Goal: Task Accomplishment & Management: Complete application form

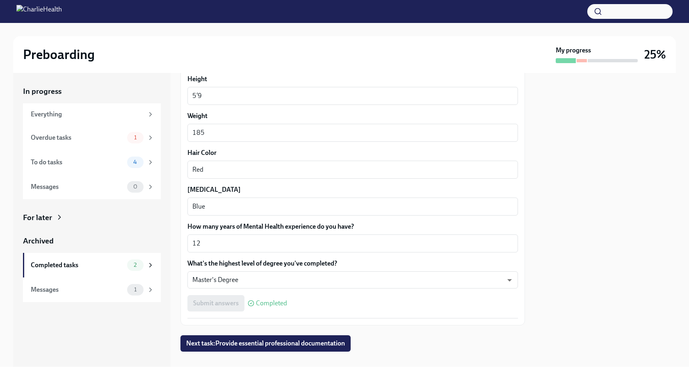
scroll to position [694, 0]
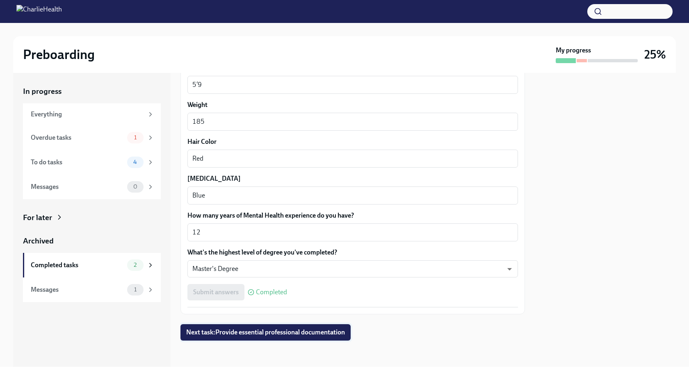
click at [316, 332] on span "Next task : Provide essential professional documentation" at bounding box center [265, 333] width 159 height 8
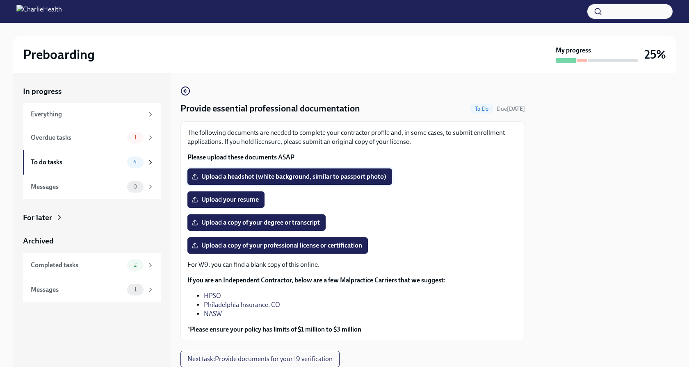
click at [329, 177] on span "Upload a headshot (white background, similar to passport photo)" at bounding box center [289, 177] width 193 height 8
click at [0, 0] on input "Upload a headshot (white background, similar to passport photo)" at bounding box center [0, 0] width 0 height 0
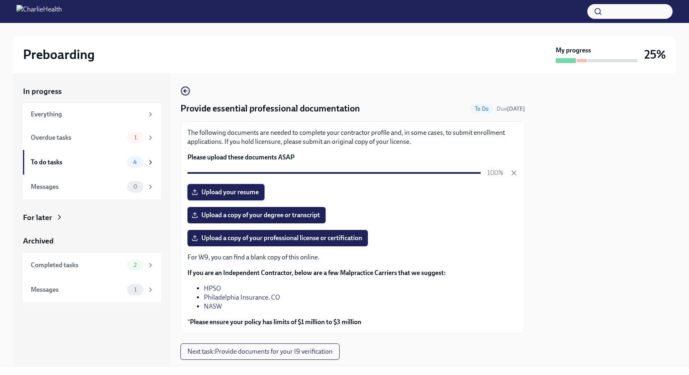
click at [245, 187] on label "Upload your resume" at bounding box center [226, 192] width 77 height 16
click at [0, 0] on input "Upload your resume" at bounding box center [0, 0] width 0 height 0
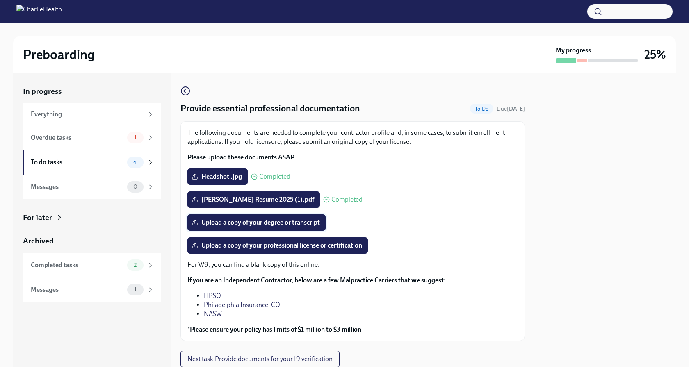
click at [268, 222] on span "Upload a copy of your degree or transcript" at bounding box center [256, 223] width 127 height 8
click at [0, 0] on input "Upload a copy of your degree or transcript" at bounding box center [0, 0] width 0 height 0
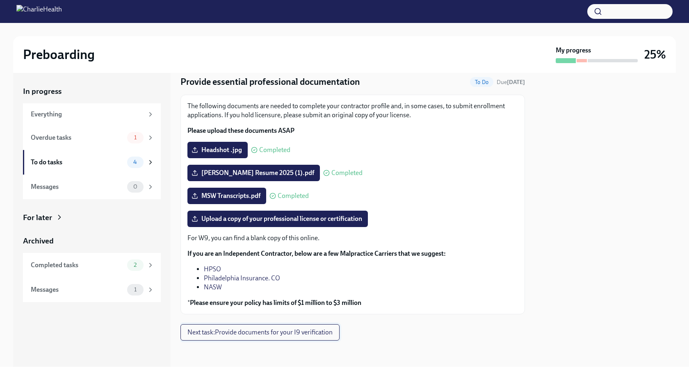
click at [295, 331] on span "Next task : Provide documents for your I9 verification" at bounding box center [260, 333] width 145 height 8
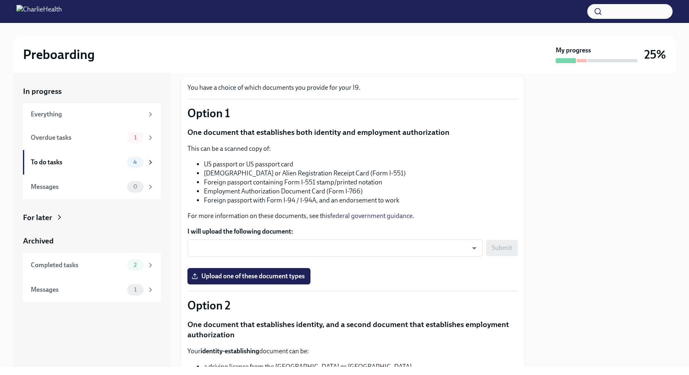
scroll to position [46, 0]
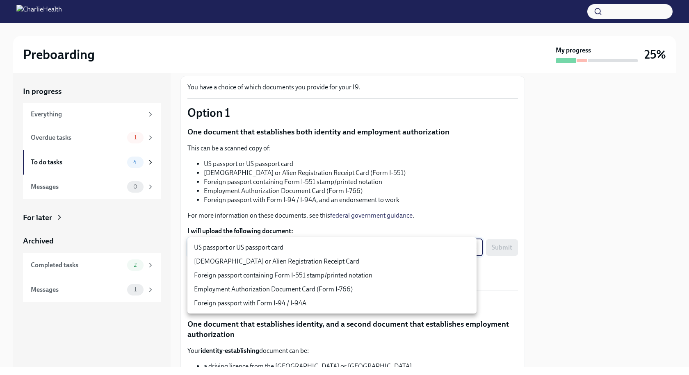
click at [361, 249] on body "Preboarding My progress 25% In progress Everything Overdue tasks 1 To do tasks …" at bounding box center [344, 187] width 689 height 375
click at [355, 182] on div at bounding box center [344, 187] width 689 height 375
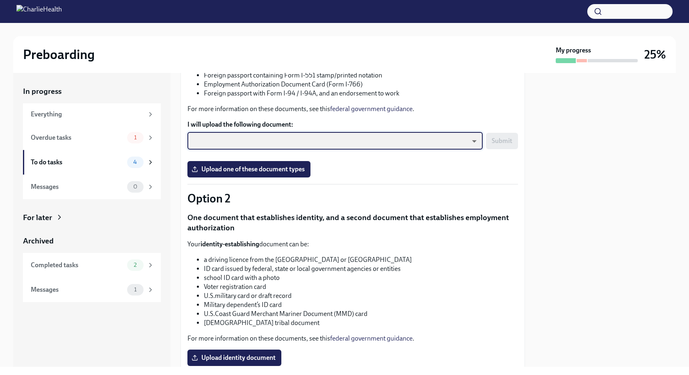
scroll to position [152, 0]
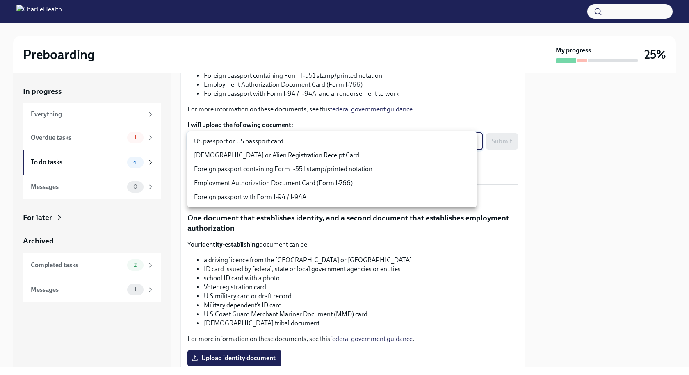
click at [468, 141] on body "Preboarding My progress 25% In progress Everything Overdue tasks 1 To do tasks …" at bounding box center [344, 187] width 689 height 375
click at [451, 267] on div at bounding box center [344, 187] width 689 height 375
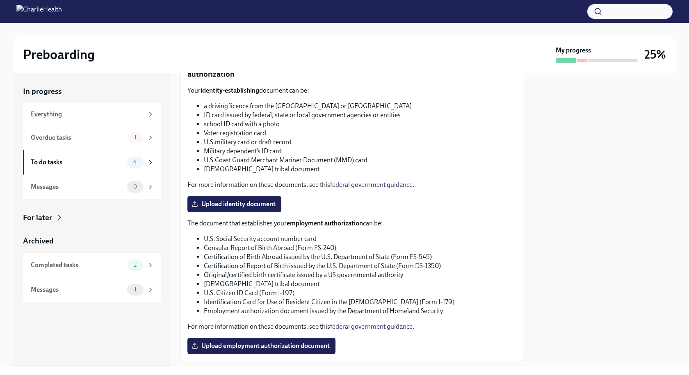
scroll to position [294, 0]
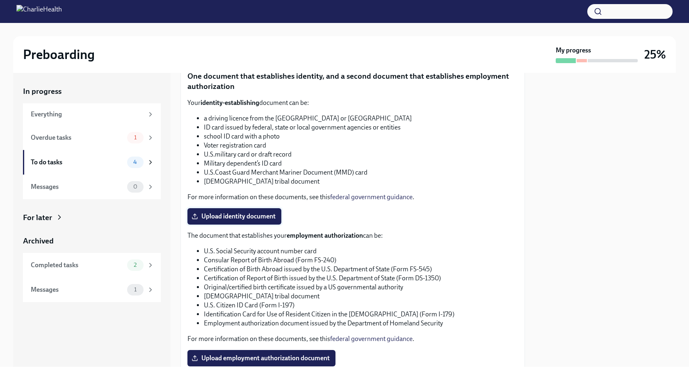
click at [273, 214] on span "Upload identity document" at bounding box center [234, 217] width 82 height 8
click at [0, 0] on input "Upload identity document" at bounding box center [0, 0] width 0 height 0
click at [248, 357] on span "Upload employment authorization document" at bounding box center [261, 359] width 137 height 8
click at [0, 0] on input "Upload employment authorization document" at bounding box center [0, 0] width 0 height 0
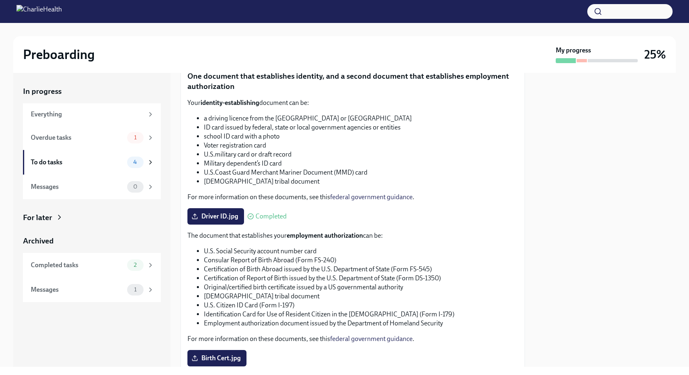
scroll to position [353, 0]
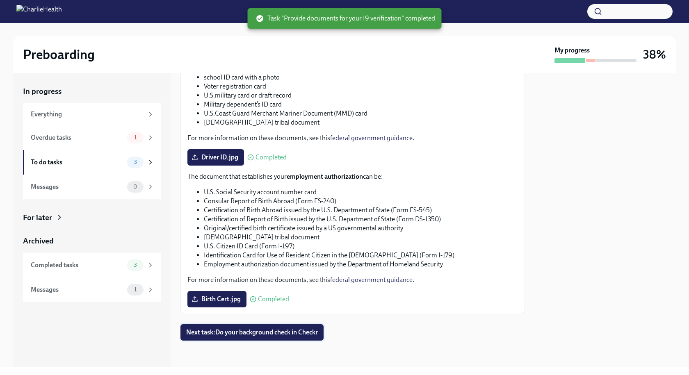
click at [301, 336] on span "Next task : Do your background check in Checkr" at bounding box center [252, 333] width 132 height 8
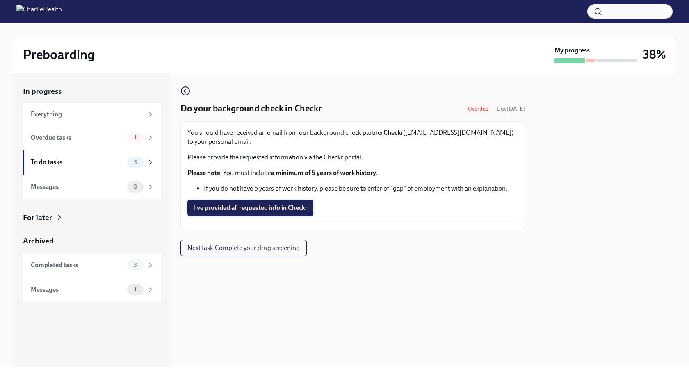
click at [286, 213] on button "I've provided all requested info in Checkr" at bounding box center [251, 208] width 126 height 16
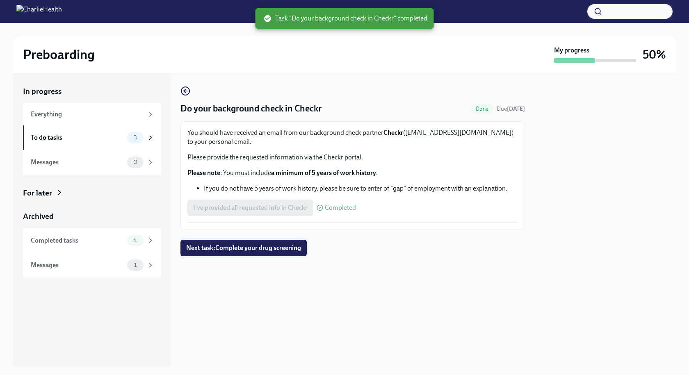
click at [288, 245] on span "Next task : Complete your drug screening" at bounding box center [243, 248] width 115 height 8
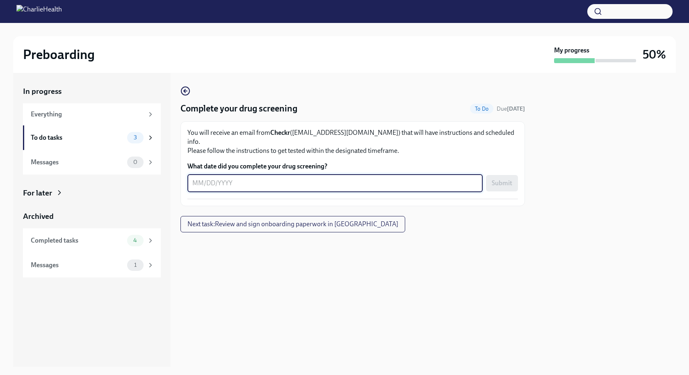
click at [254, 178] on textarea "What date did you complete your drug screening?" at bounding box center [335, 183] width 286 height 10
type textarea "09/08/2025"
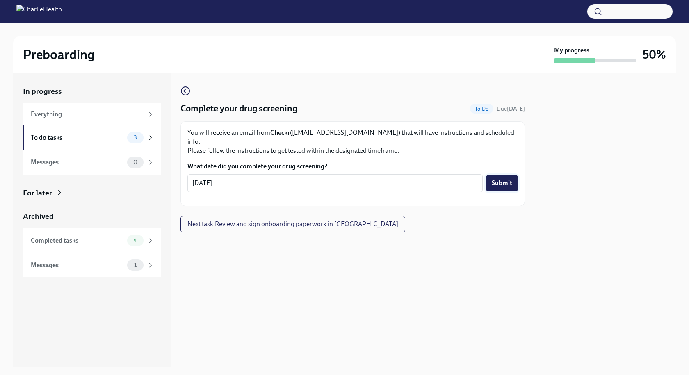
click at [516, 175] on button "Submit" at bounding box center [502, 183] width 32 height 16
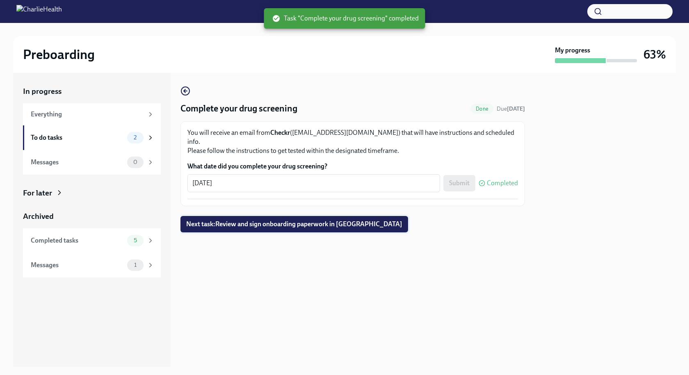
click at [333, 220] on button "Next task : Review and sign onboarding paperwork in UKG" at bounding box center [295, 224] width 228 height 16
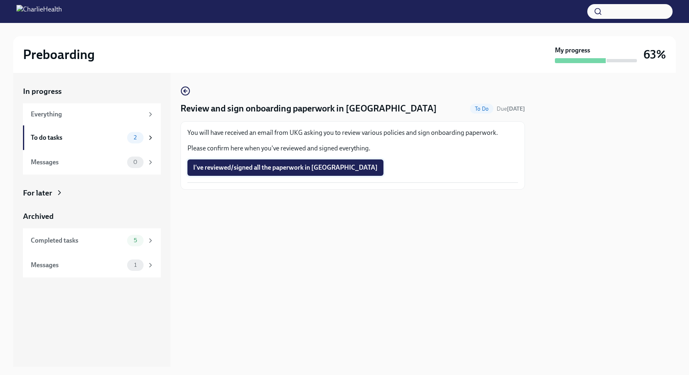
click at [290, 171] on span "I've reviewed/signed all the paperwork in [GEOGRAPHIC_DATA]" at bounding box center [285, 168] width 185 height 8
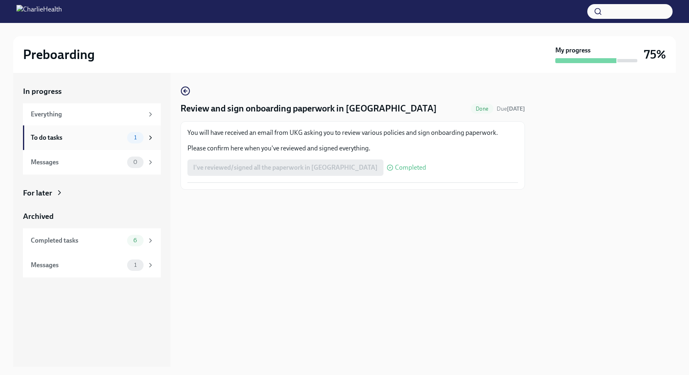
click at [79, 131] on div "To do tasks 1" at bounding box center [92, 138] width 138 height 25
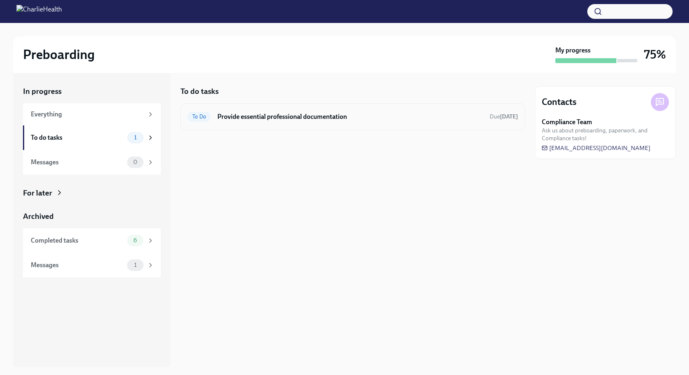
click at [298, 119] on h6 "Provide essential professional documentation" at bounding box center [350, 116] width 266 height 9
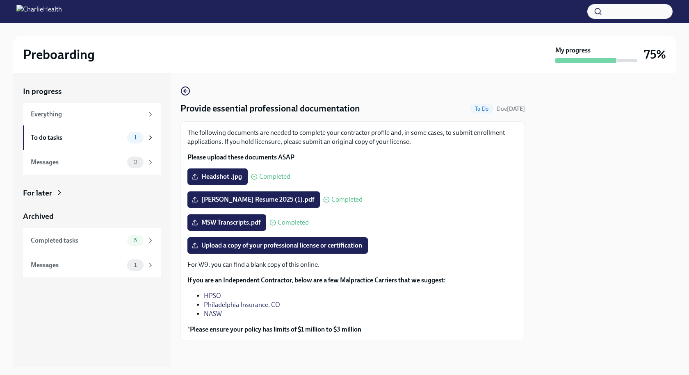
scroll to position [0, 0]
click at [300, 243] on span "Upload a copy of your professional license or certification" at bounding box center [277, 245] width 169 height 8
click at [0, 0] on input "Upload a copy of your professional license or certification" at bounding box center [0, 0] width 0 height 0
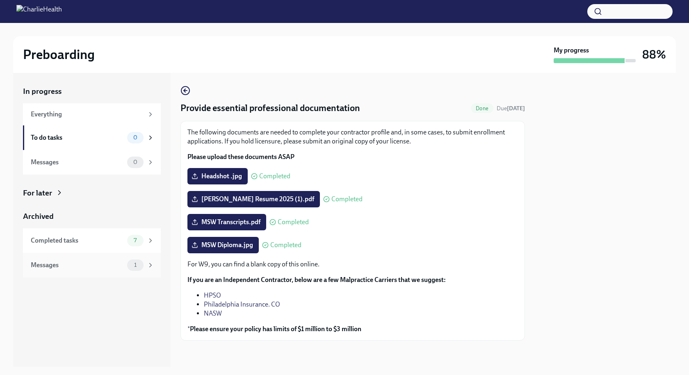
click at [130, 265] on span "1" at bounding box center [135, 265] width 12 height 6
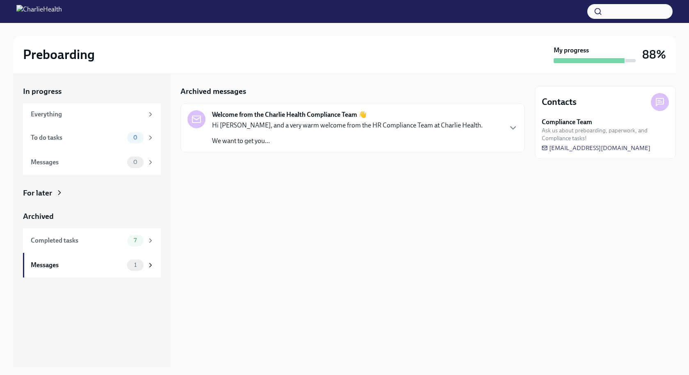
click at [225, 135] on div "Hi [PERSON_NAME], and a very warm welcome from the HR Compliance Team at Charli…" at bounding box center [347, 133] width 271 height 25
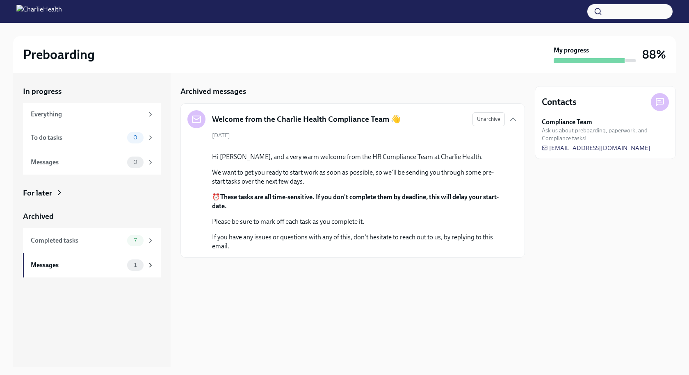
click at [654, 55] on h3 "88%" at bounding box center [655, 54] width 24 height 15
click at [91, 264] on div "Messages" at bounding box center [77, 265] width 93 height 9
click at [57, 137] on div "To do tasks" at bounding box center [77, 137] width 93 height 9
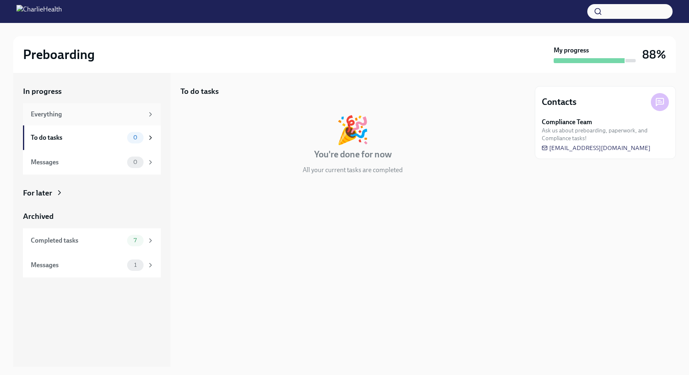
click at [39, 115] on div "Everything" at bounding box center [87, 114] width 113 height 9
click at [53, 142] on div "To do tasks 0" at bounding box center [93, 137] width 124 height 11
click at [55, 161] on div "Messages" at bounding box center [77, 162] width 93 height 9
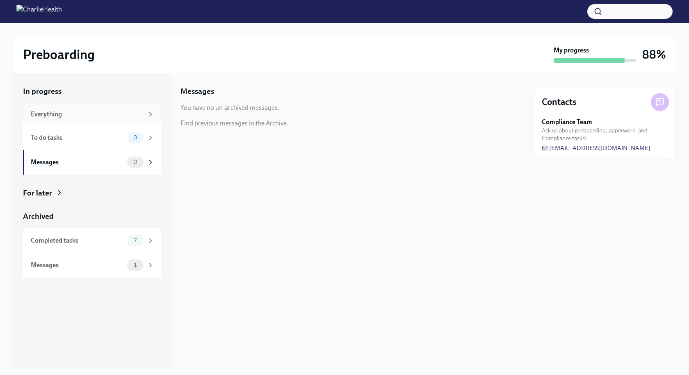
click at [49, 112] on div "Everything" at bounding box center [87, 114] width 113 height 9
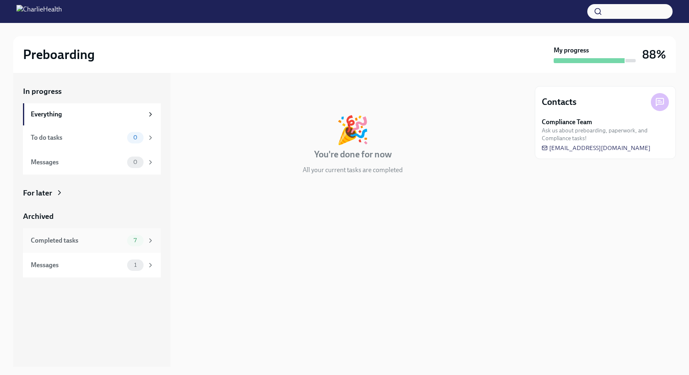
click at [72, 239] on div "Completed tasks" at bounding box center [77, 240] width 93 height 9
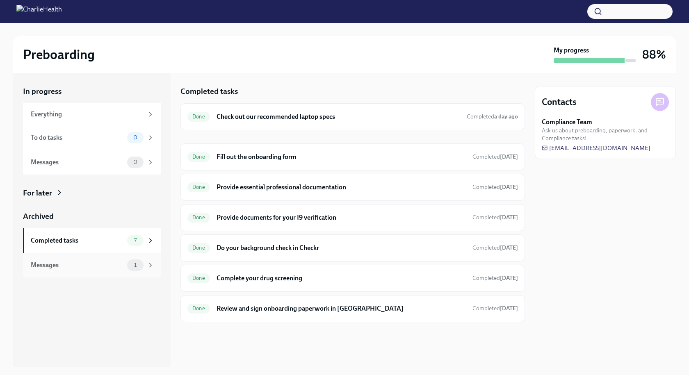
click at [73, 267] on div "Messages" at bounding box center [77, 265] width 93 height 9
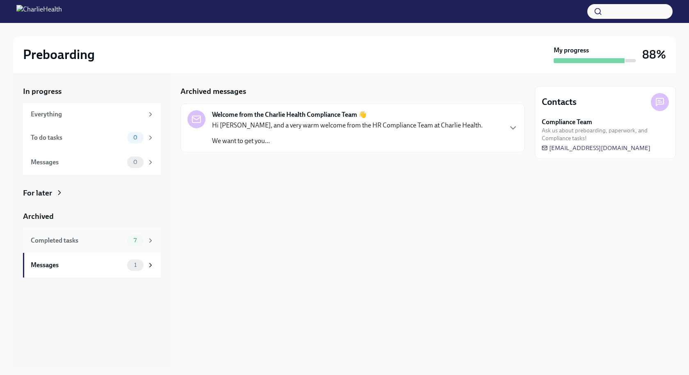
click at [68, 240] on div "Completed tasks" at bounding box center [77, 240] width 93 height 9
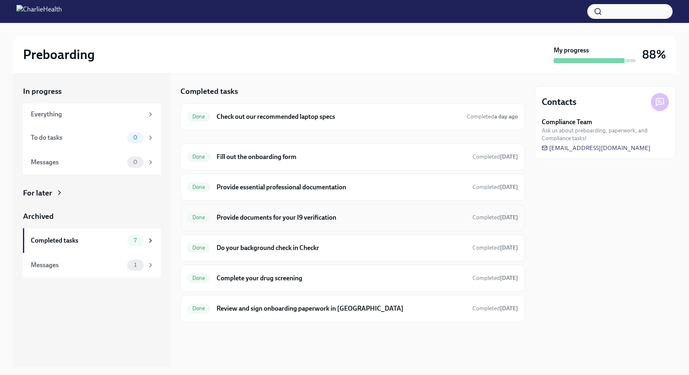
click at [239, 215] on h6 "Provide documents for your I9 verification" at bounding box center [341, 217] width 249 height 9
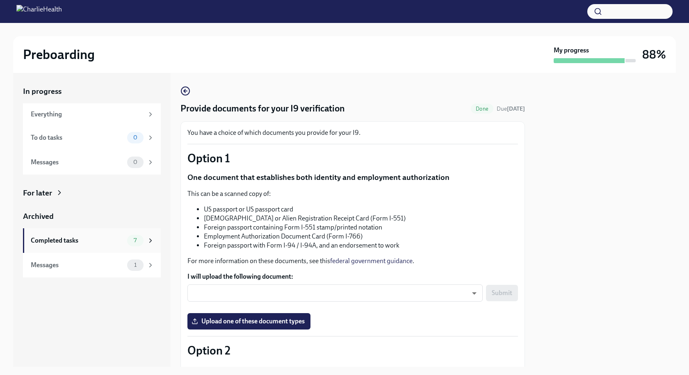
click at [82, 249] on div "Completed tasks 7" at bounding box center [92, 241] width 138 height 25
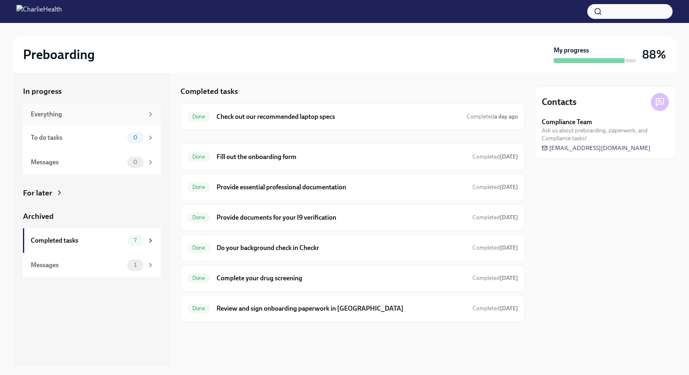
click at [76, 117] on div "Everything" at bounding box center [87, 114] width 113 height 9
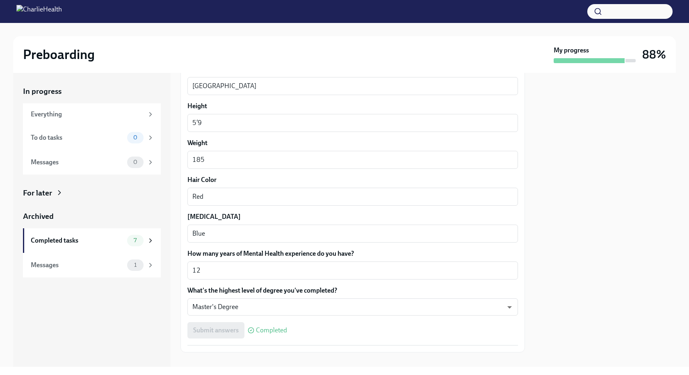
scroll to position [668, 0]
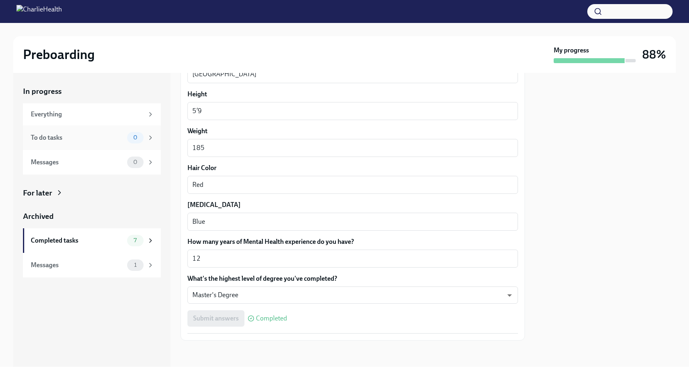
click at [70, 139] on div "To do tasks" at bounding box center [77, 137] width 93 height 9
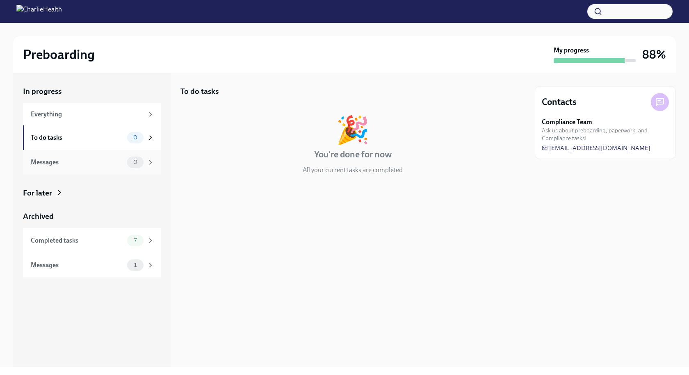
click at [73, 161] on div "Messages" at bounding box center [77, 162] width 93 height 9
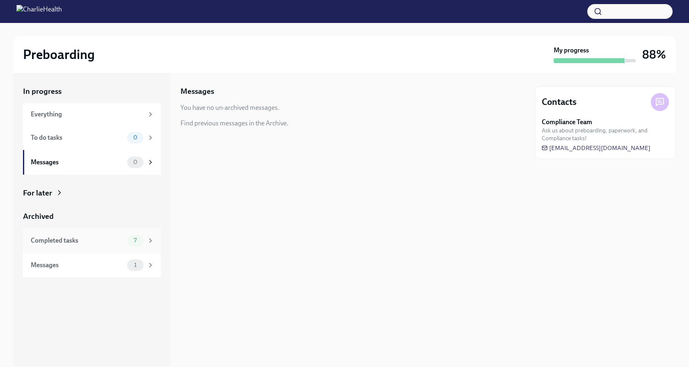
click at [77, 238] on div "Completed tasks" at bounding box center [77, 240] width 93 height 9
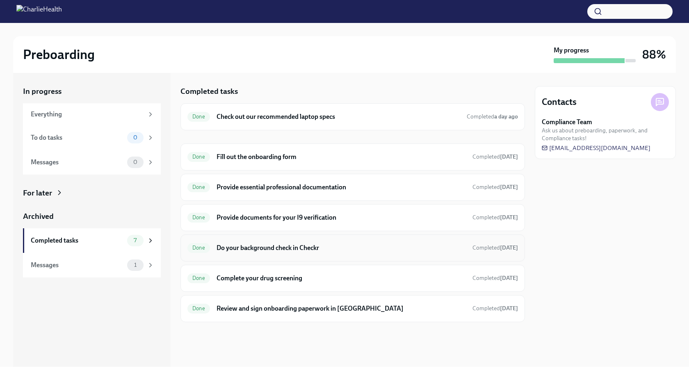
click at [264, 248] on h6 "Do your background check in Checkr" at bounding box center [341, 248] width 249 height 9
click at [300, 189] on h6 "Provide essential professional documentation" at bounding box center [341, 187] width 249 height 9
click at [282, 309] on h6 "Review and sign onboarding paperwork in [GEOGRAPHIC_DATA]" at bounding box center [341, 308] width 249 height 9
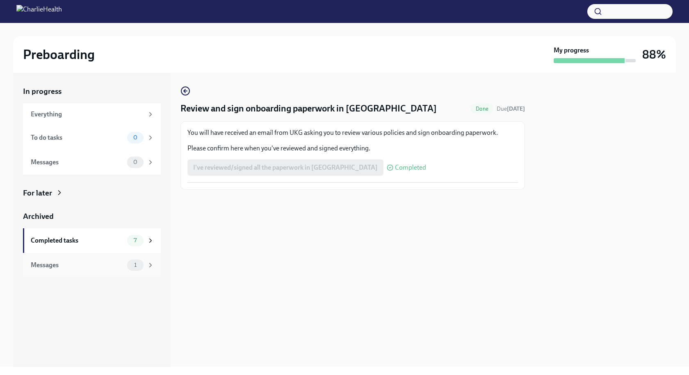
click at [91, 269] on div "Messages" at bounding box center [77, 265] width 93 height 9
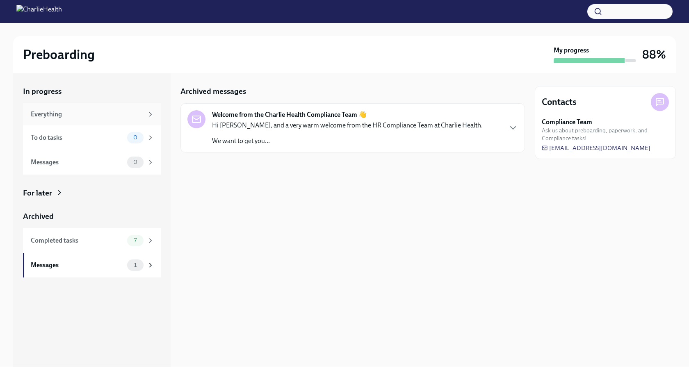
click at [62, 115] on div "Everything" at bounding box center [87, 114] width 113 height 9
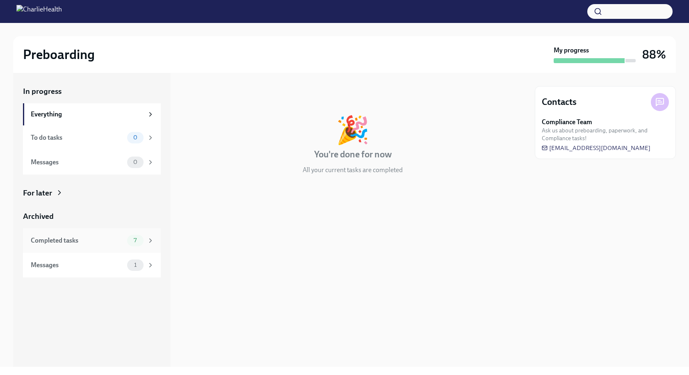
click at [46, 240] on div "Completed tasks" at bounding box center [77, 240] width 93 height 9
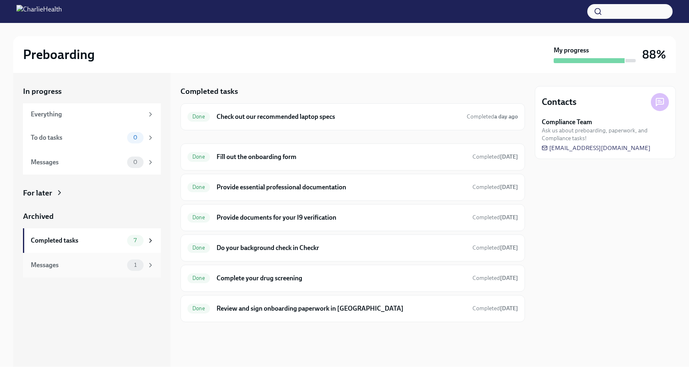
click at [112, 261] on div "Messages" at bounding box center [77, 265] width 93 height 9
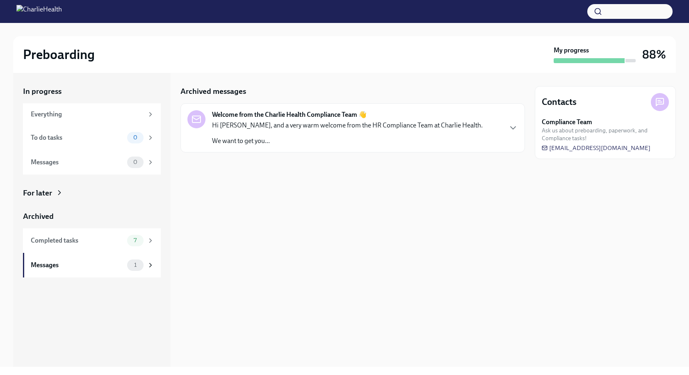
click at [226, 131] on div "Hi [PERSON_NAME], and a very warm welcome from the HR Compliance Team at Charli…" at bounding box center [347, 133] width 271 height 25
